Goal: Task Accomplishment & Management: Use online tool/utility

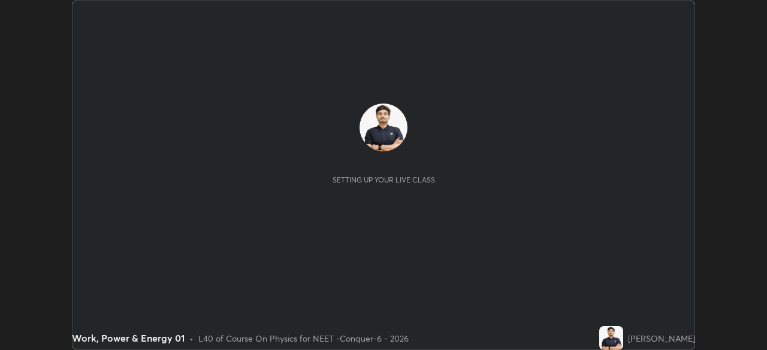
scroll to position [350, 766]
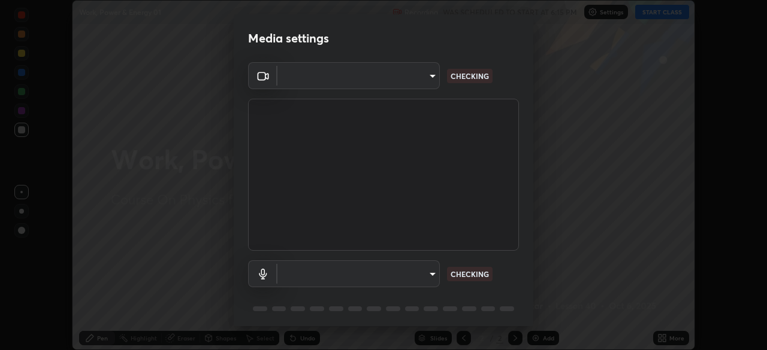
click at [419, 85] on body "Erase all Work, Power & Energy 01 Recording WAS SCHEDULED TO START AT 6:15 PM S…" at bounding box center [383, 175] width 767 height 350
type input "ad23c5e1eec40c929e15baf649206283bee037f2ec2e6fc856d192bb2adaae55"
type input "aa0a7725628aa2d3746a5367ccdd85ae91ee4f6343f860b78150420f01eb6845"
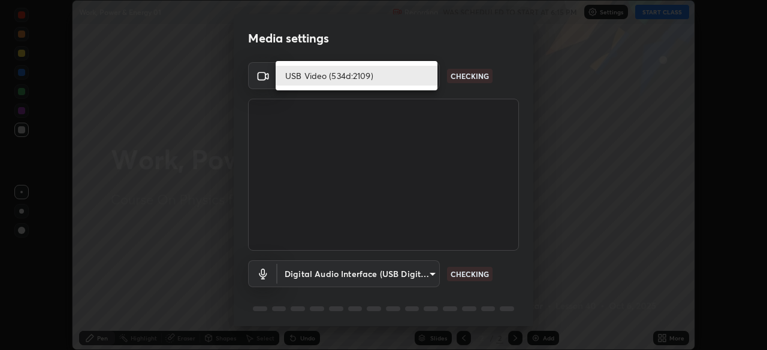
click at [419, 83] on li "USB Video (534d:2109)" at bounding box center [357, 76] width 162 height 20
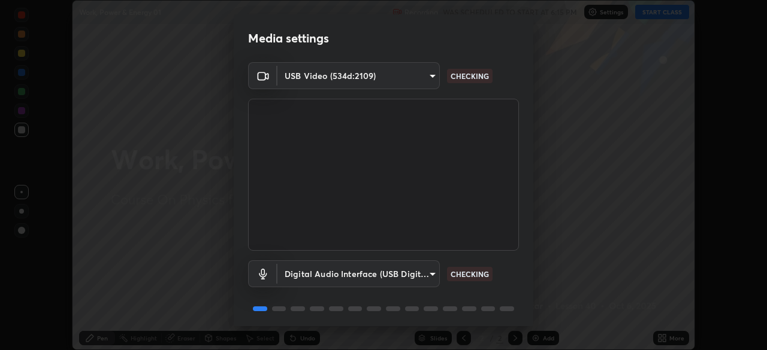
scroll to position [43, 0]
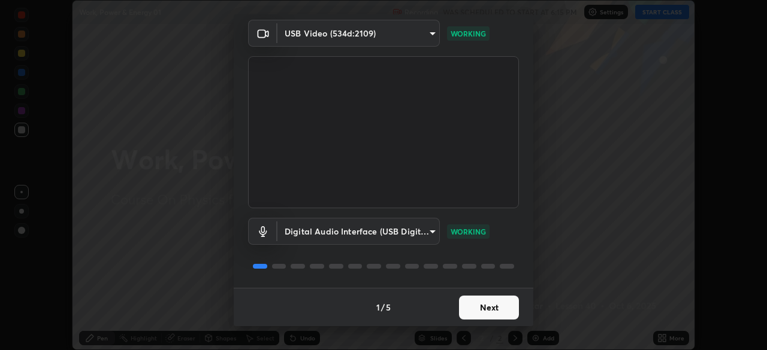
click at [489, 308] on button "Next" at bounding box center [489, 308] width 60 height 24
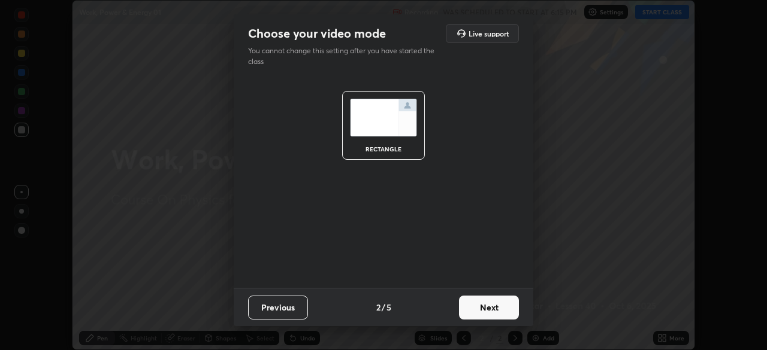
click at [498, 310] on button "Next" at bounding box center [489, 308] width 60 height 24
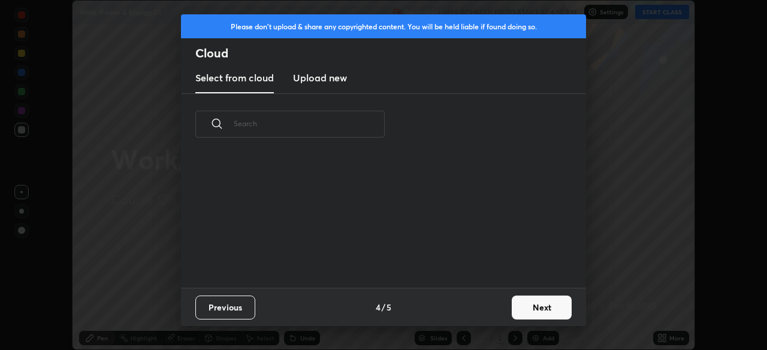
click at [514, 310] on button "Next" at bounding box center [542, 308] width 60 height 24
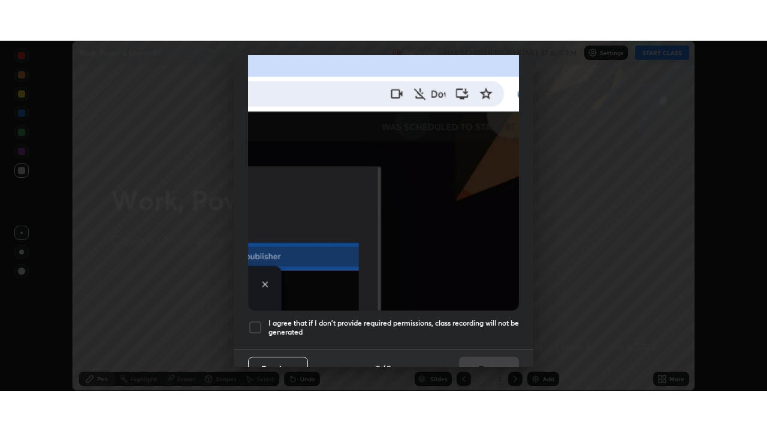
scroll to position [287, 0]
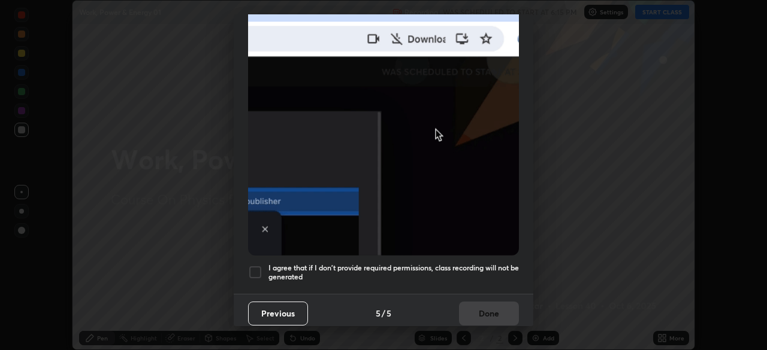
click at [266, 271] on div "I agree that if I don't provide required permissions, class recording will not …" at bounding box center [383, 272] width 271 height 14
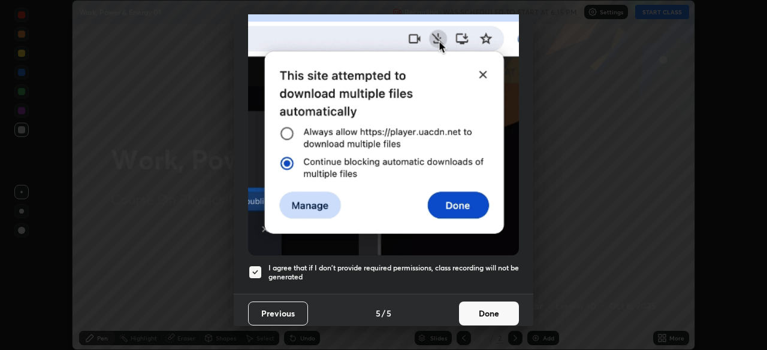
click at [485, 307] on button "Done" at bounding box center [489, 314] width 60 height 24
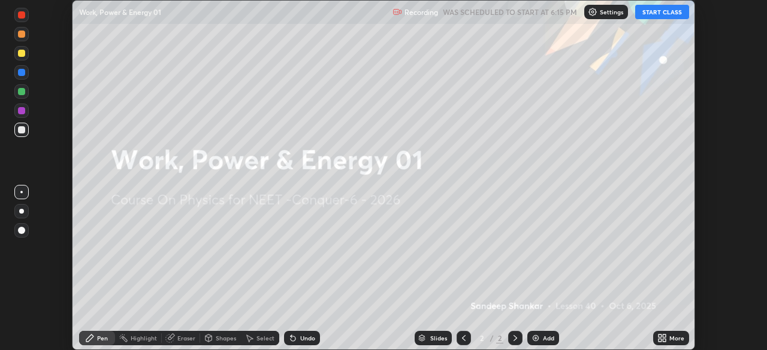
click at [664, 336] on icon at bounding box center [664, 336] width 3 height 3
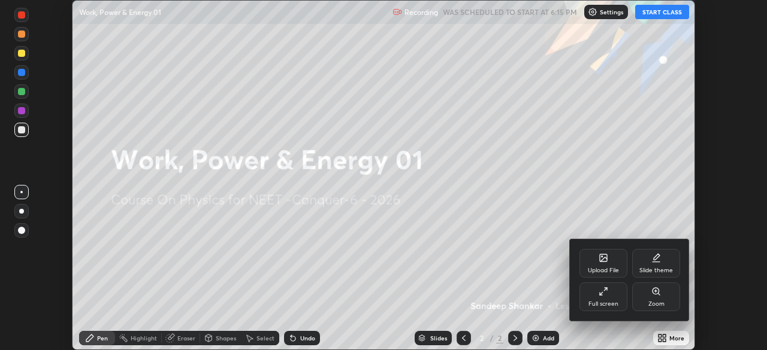
click at [602, 307] on div "Full screen" at bounding box center [603, 304] width 30 height 6
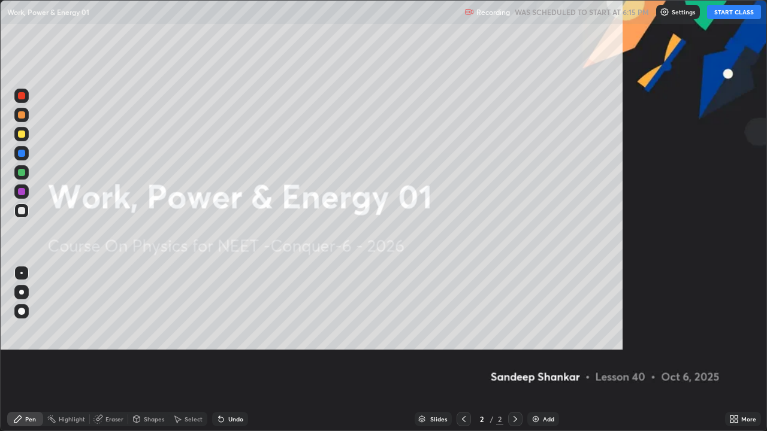
scroll to position [431, 767]
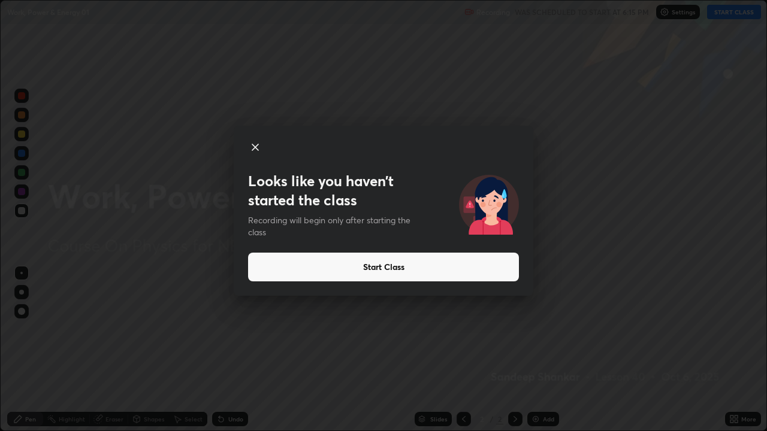
click at [344, 273] on button "Start Class" at bounding box center [383, 267] width 271 height 29
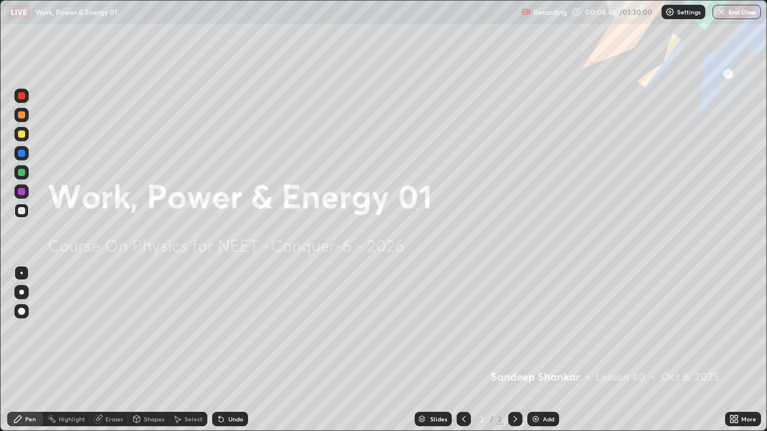
click at [22, 132] on div at bounding box center [21, 134] width 7 height 7
click at [541, 350] on div "Add" at bounding box center [543, 419] width 32 height 14
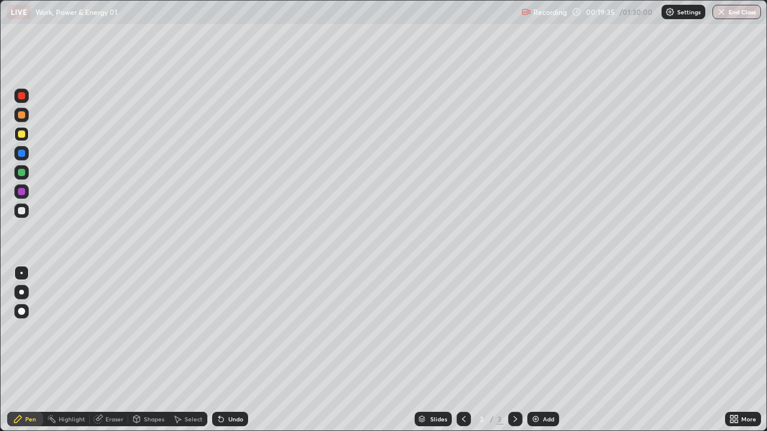
click at [27, 208] on div at bounding box center [21, 211] width 14 height 14
click at [25, 134] on div at bounding box center [21, 134] width 7 height 7
click at [20, 156] on div at bounding box center [21, 153] width 7 height 7
click at [536, 350] on img at bounding box center [536, 420] width 10 height 10
click at [19, 132] on div at bounding box center [21, 134] width 7 height 7
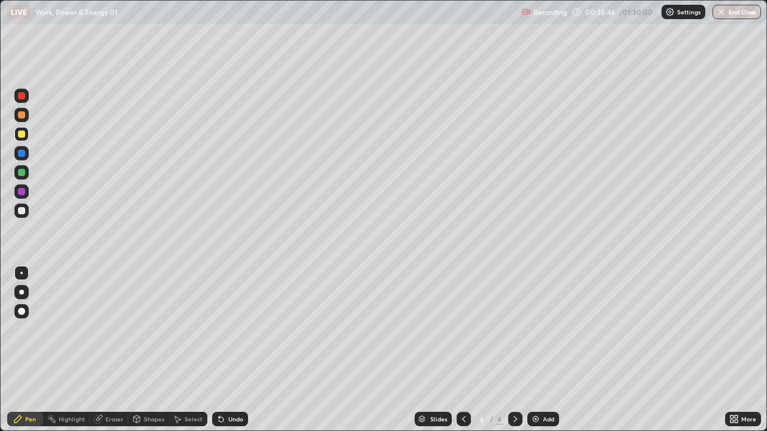
click at [22, 209] on div at bounding box center [21, 210] width 7 height 7
click at [23, 137] on div at bounding box center [21, 134] width 7 height 7
click at [16, 208] on div at bounding box center [21, 211] width 14 height 14
click at [461, 350] on icon at bounding box center [464, 420] width 10 height 10
click at [513, 350] on icon at bounding box center [515, 420] width 10 height 10
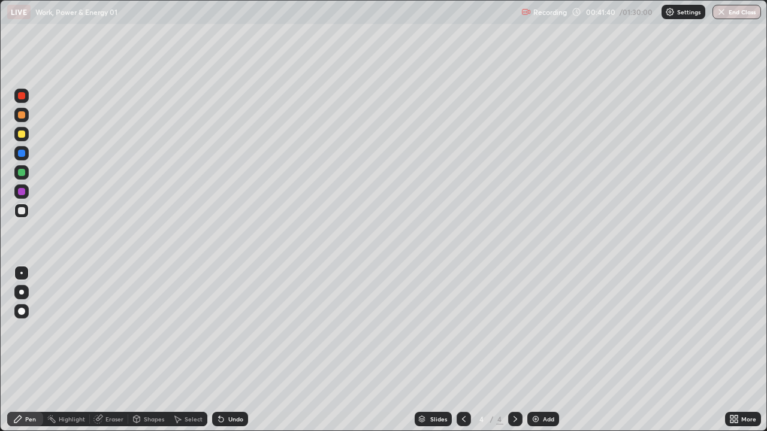
click at [461, 350] on icon at bounding box center [464, 420] width 10 height 10
click at [520, 350] on div at bounding box center [515, 419] width 14 height 14
click at [545, 350] on div "Add" at bounding box center [548, 419] width 11 height 6
click at [22, 134] on div at bounding box center [21, 134] width 7 height 7
click at [21, 216] on div at bounding box center [21, 211] width 14 height 14
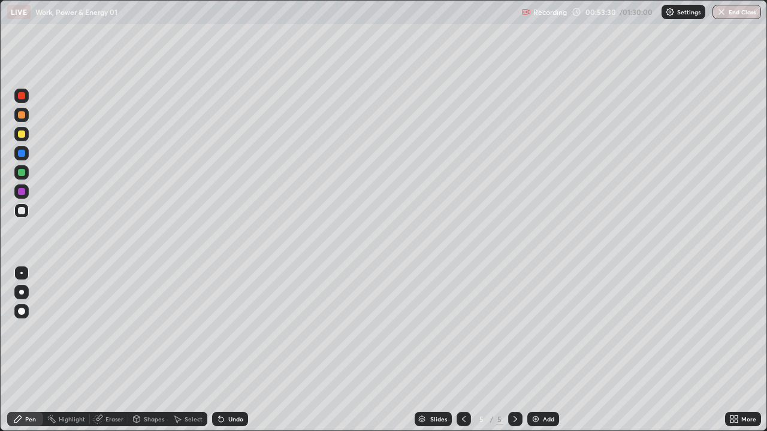
click at [22, 133] on div at bounding box center [21, 134] width 7 height 7
click at [26, 155] on div at bounding box center [21, 153] width 14 height 14
click at [20, 208] on div at bounding box center [21, 210] width 7 height 7
click at [544, 350] on div "Add" at bounding box center [548, 419] width 11 height 6
click at [24, 132] on div at bounding box center [21, 134] width 7 height 7
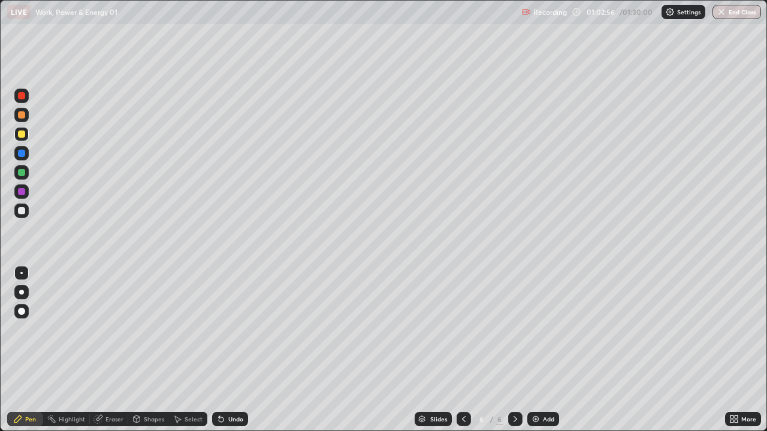
click at [113, 350] on div "Eraser" at bounding box center [114, 419] width 18 height 6
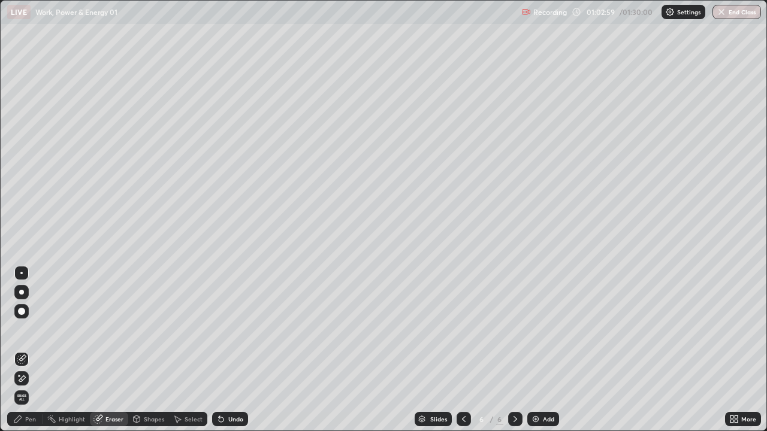
click at [31, 350] on div "Pen" at bounding box center [30, 419] width 11 height 6
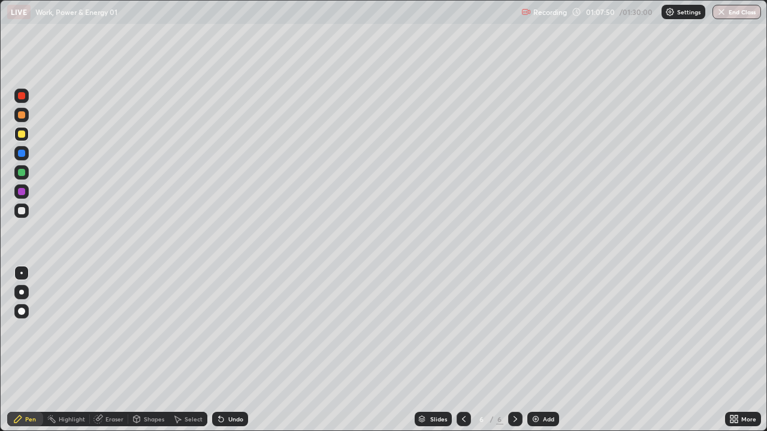
click at [26, 153] on div at bounding box center [21, 153] width 14 height 14
click at [22, 213] on div at bounding box center [21, 210] width 7 height 7
click at [19, 135] on div at bounding box center [21, 134] width 7 height 7
click at [23, 155] on div at bounding box center [21, 153] width 7 height 7
click at [22, 134] on div at bounding box center [21, 134] width 7 height 7
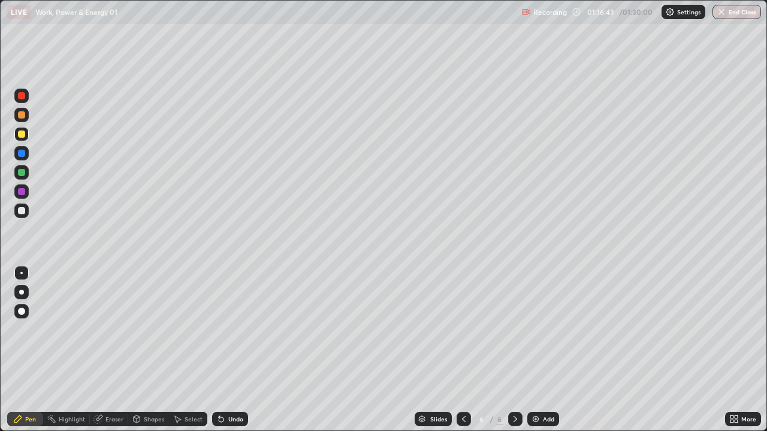
click at [22, 155] on div at bounding box center [21, 153] width 7 height 7
click at [25, 134] on div at bounding box center [21, 134] width 7 height 7
click at [28, 213] on div at bounding box center [21, 211] width 14 height 14
click at [25, 136] on div at bounding box center [21, 134] width 7 height 7
click at [543, 350] on div "Add" at bounding box center [548, 419] width 11 height 6
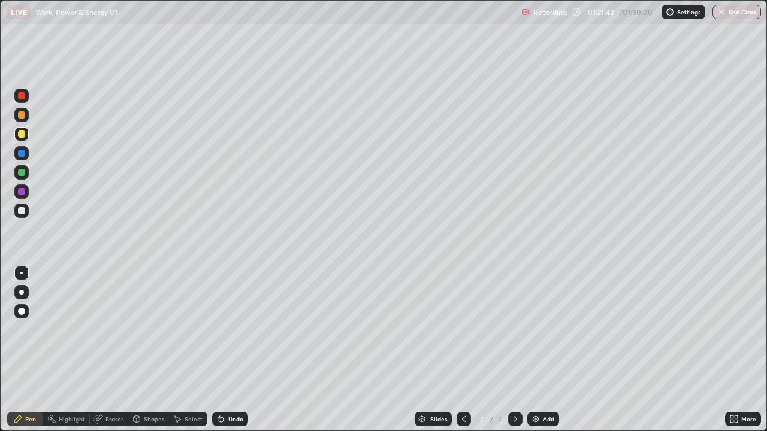
click at [22, 155] on div at bounding box center [21, 153] width 7 height 7
click at [20, 132] on div at bounding box center [21, 134] width 7 height 7
click at [23, 153] on div at bounding box center [21, 153] width 7 height 7
click at [23, 134] on div at bounding box center [21, 134] width 7 height 7
click at [23, 154] on div at bounding box center [21, 153] width 7 height 7
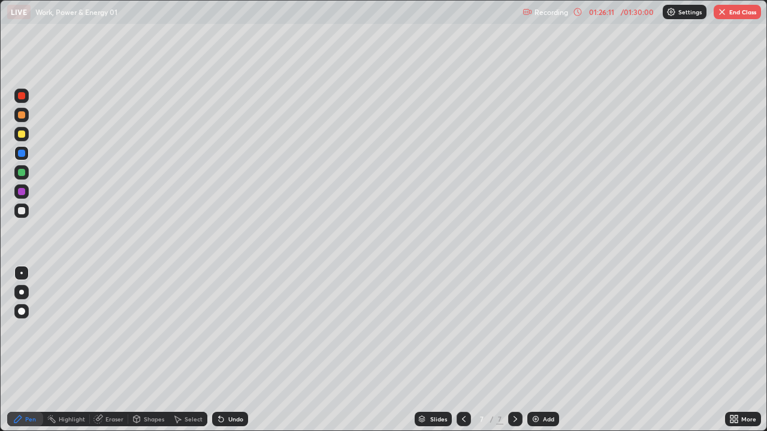
click at [734, 10] on button "End Class" at bounding box center [736, 12] width 47 height 14
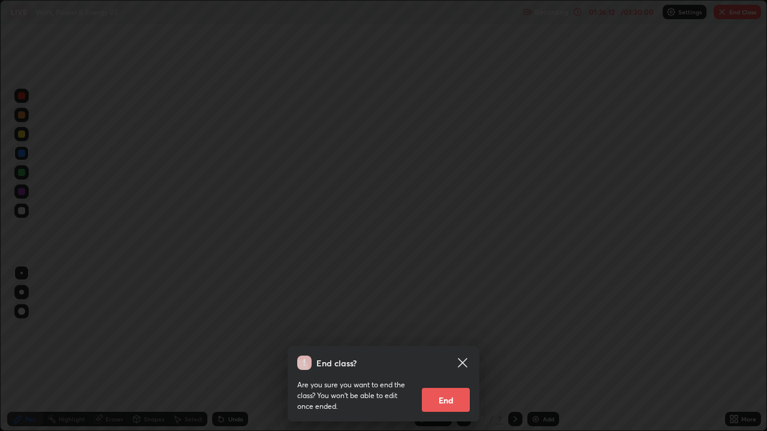
click at [453, 350] on button "End" at bounding box center [446, 400] width 48 height 24
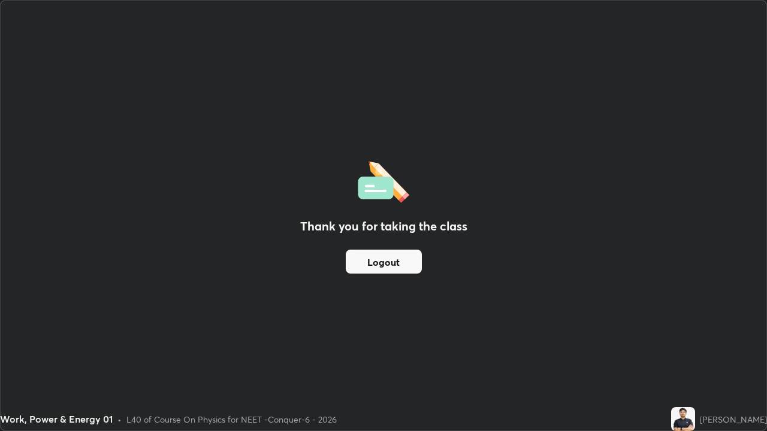
click at [383, 262] on button "Logout" at bounding box center [384, 262] width 76 height 24
